Goal: Find specific page/section: Find specific page/section

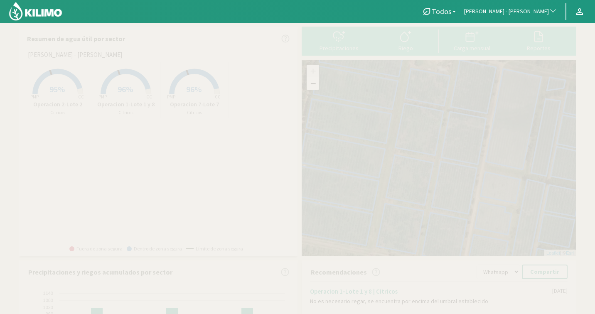
click at [524, 10] on span "[PERSON_NAME] - [PERSON_NAME]" at bounding box center [506, 11] width 85 height 8
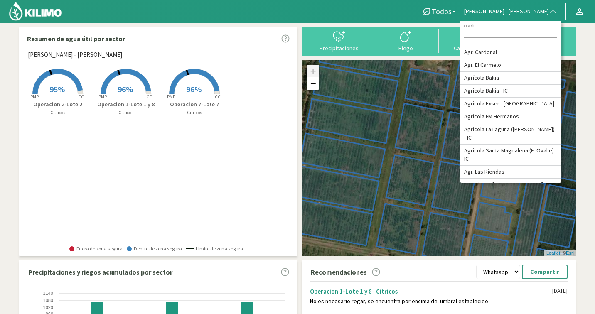
click at [522, 31] on input at bounding box center [510, 33] width 93 height 9
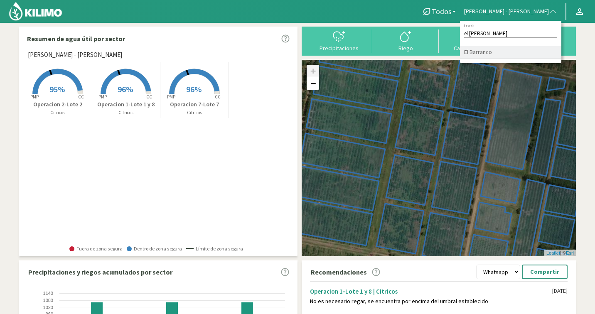
type input "el [PERSON_NAME]"
click at [549, 54] on li "El Barranco" at bounding box center [510, 52] width 101 height 13
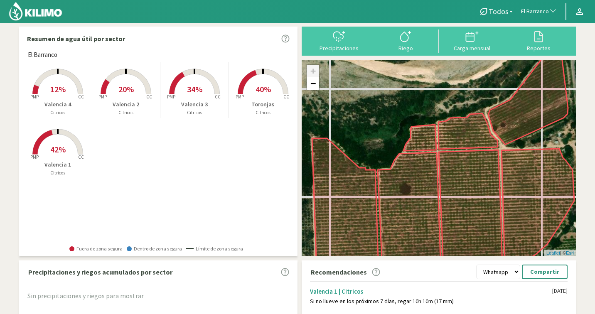
click at [143, 88] on rect at bounding box center [126, 95] width 67 height 67
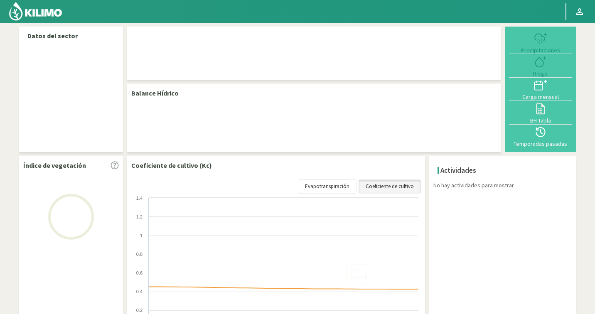
select select "76: Object"
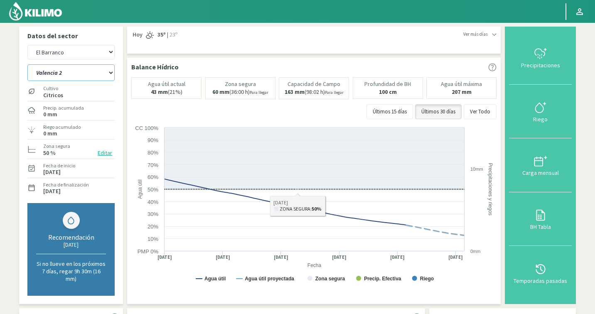
click at [66, 72] on select "Toronjas Valencia 1 Valencia 2 [GEOGRAPHIC_DATA] 3 [GEOGRAPHIC_DATA] 4" at bounding box center [70, 72] width 87 height 17
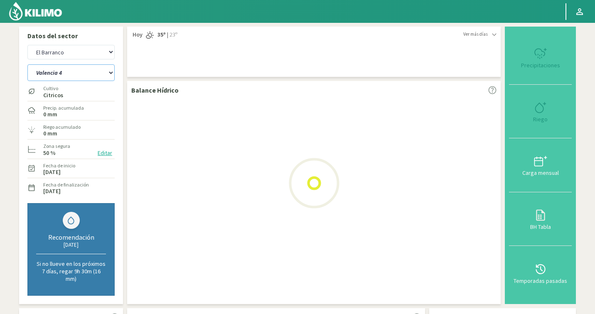
select select "2: Object"
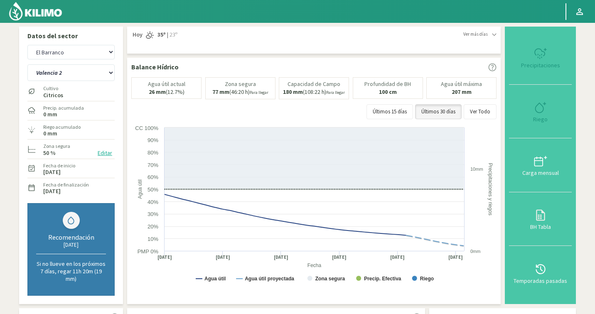
select select "361: Object"
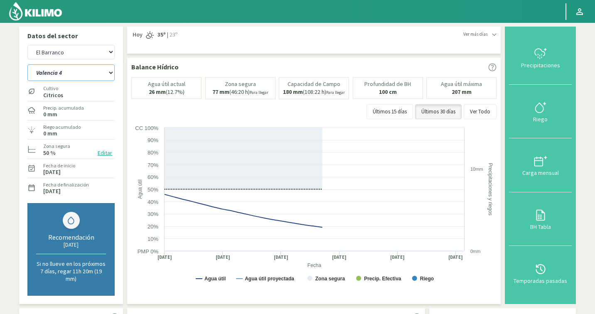
click at [98, 79] on select "Toronjas Valencia 1 Valencia 2 [GEOGRAPHIC_DATA] 3 [GEOGRAPHIC_DATA] 4" at bounding box center [70, 72] width 87 height 17
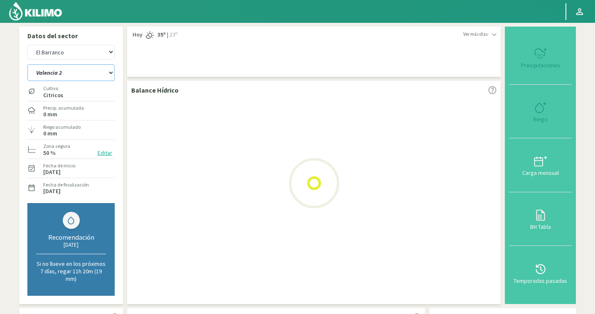
select select "9: Object"
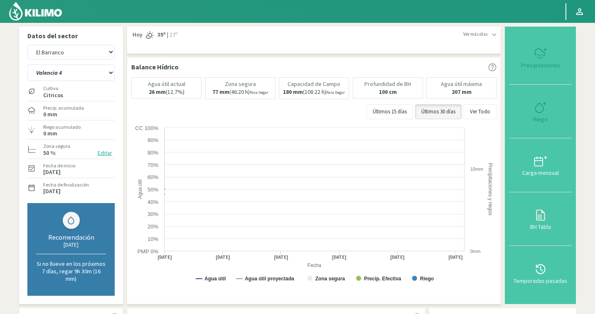
select select "646: Object"
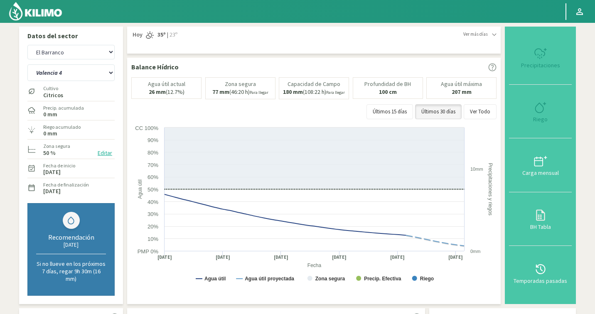
select select "12: Object"
click at [78, 53] on select "Agr. Cardonal Agr. El [PERSON_NAME] Agrícola [GEOGRAPHIC_DATA] - IC Agrícola Ex…" at bounding box center [70, 52] width 87 height 15
select select "962: Object"
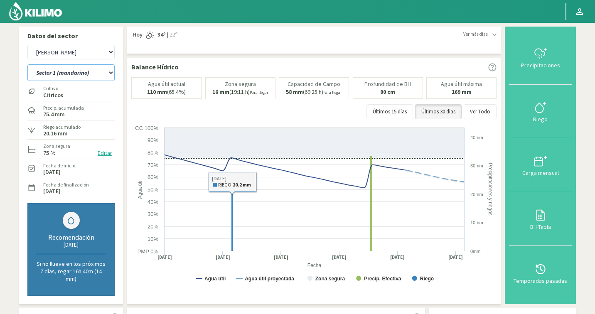
click at [72, 72] on select "Sector 1 (mandarino) Sector 1 ([GEOGRAPHIC_DATA]) Sector 2 (mandarino) Sector 2…" at bounding box center [70, 72] width 87 height 17
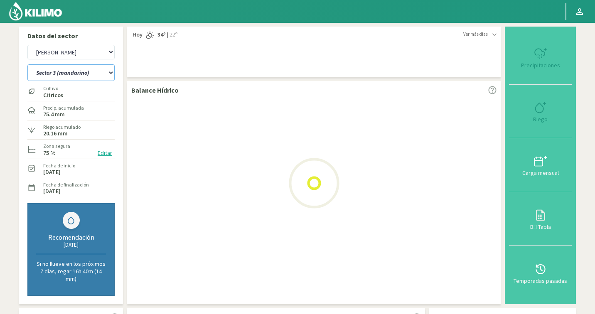
select select "15: Object"
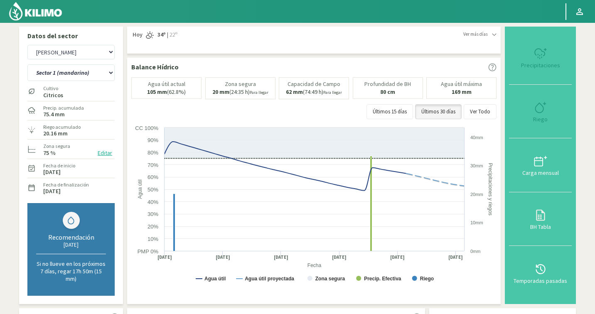
select select "1247: Object"
select select "27: Object"
